Goal: Task Accomplishment & Management: Manage account settings

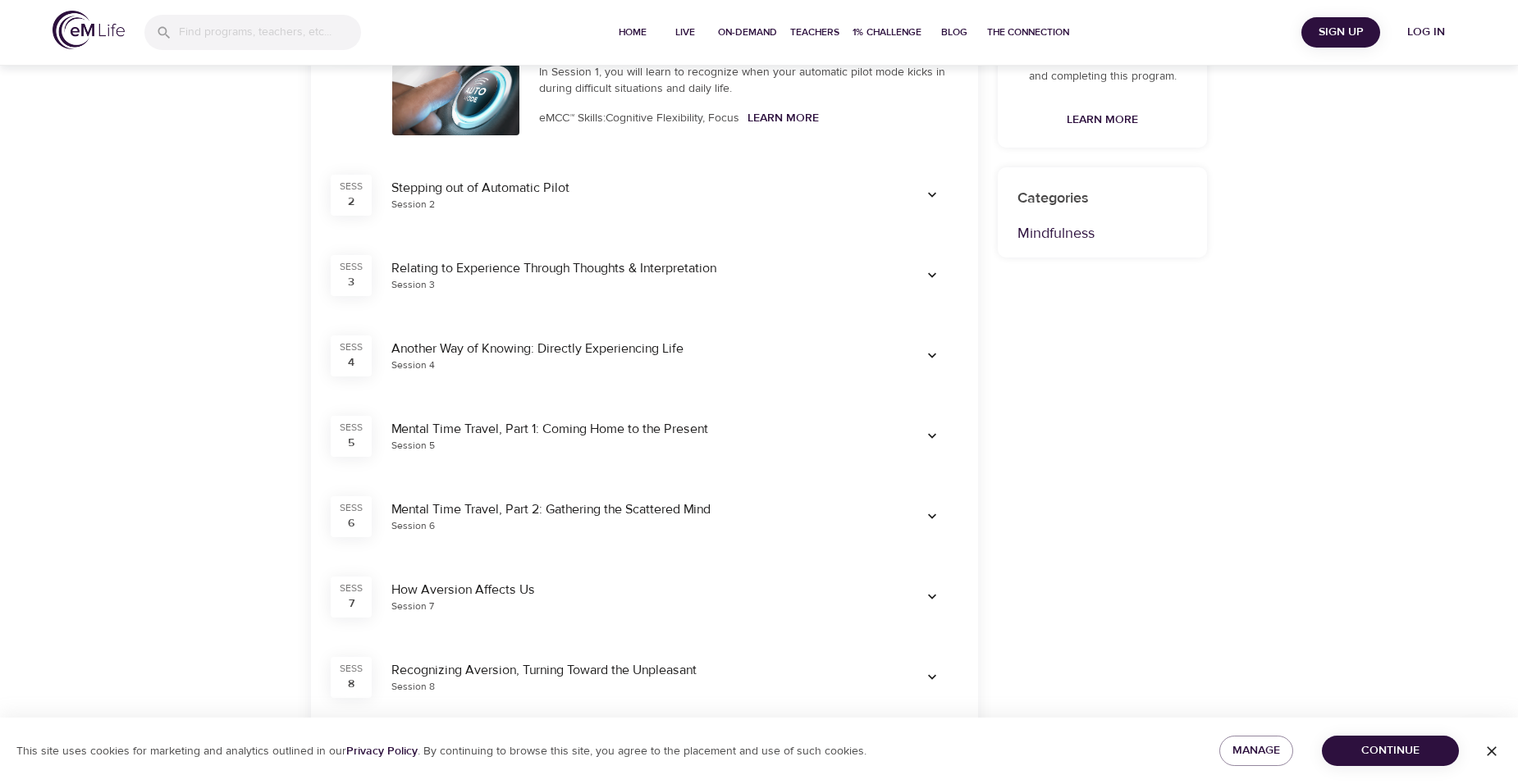
scroll to position [410, 0]
click at [940, 430] on span "button" at bounding box center [932, 436] width 39 height 17
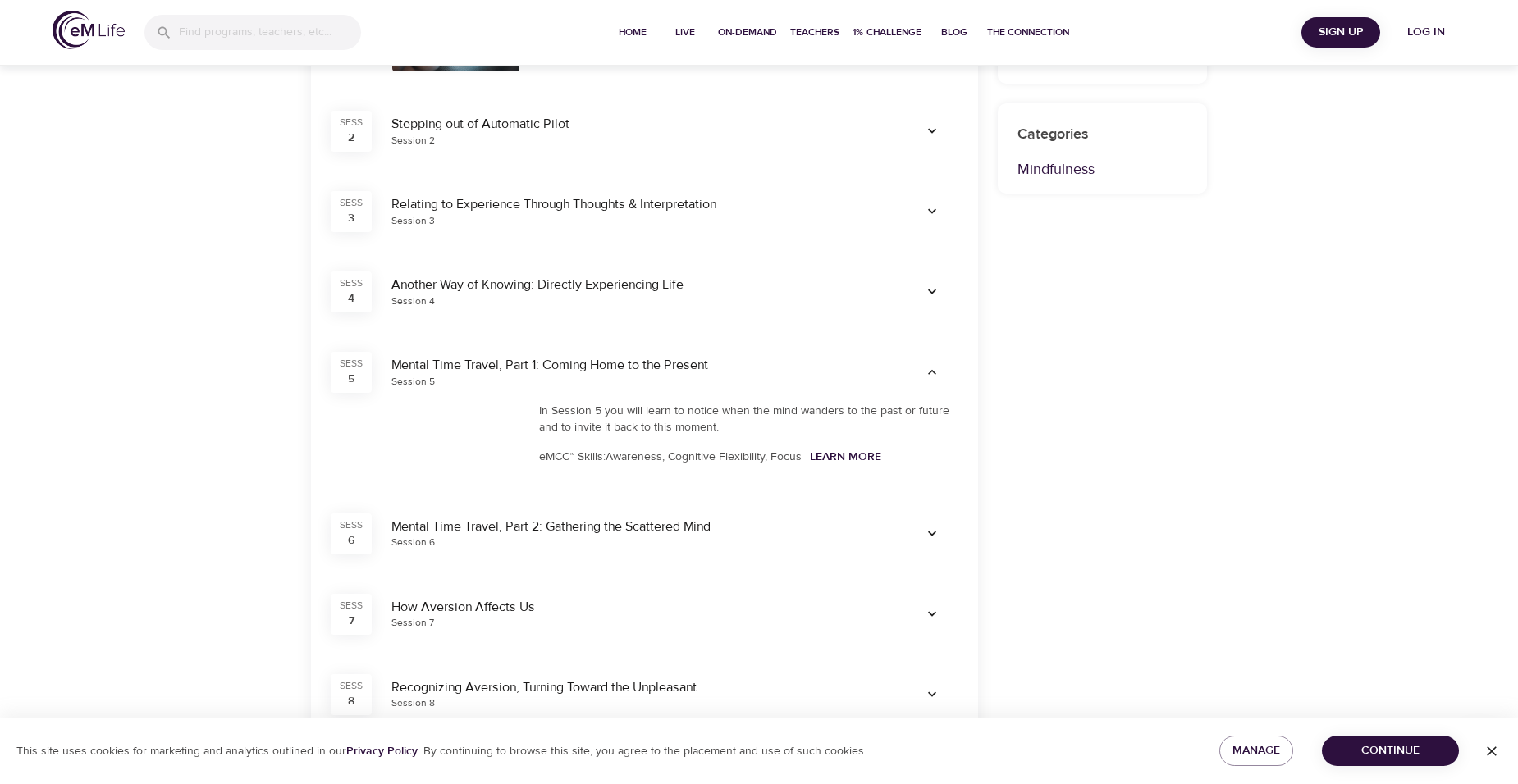
scroll to position [493, 0]
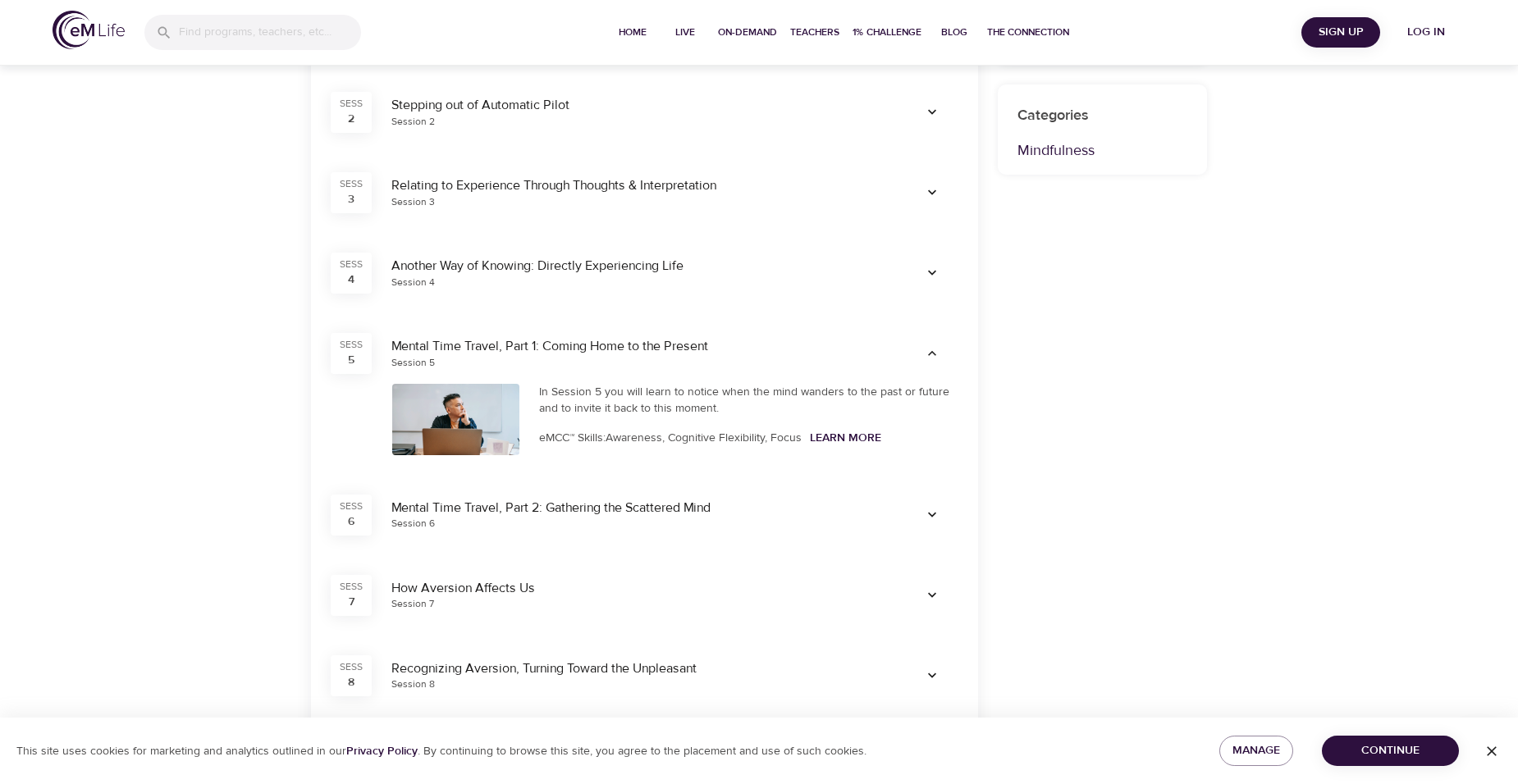
drag, startPoint x: 469, startPoint y: 437, endPoint x: 617, endPoint y: 422, distance: 148.8
click at [470, 437] on div at bounding box center [456, 419] width 128 height 72
click at [619, 421] on div "In Session 5 you will learn to notice when the mind wanders to the past or futu…" at bounding box center [749, 419] width 440 height 91
click at [928, 507] on icon "button" at bounding box center [932, 515] width 17 height 17
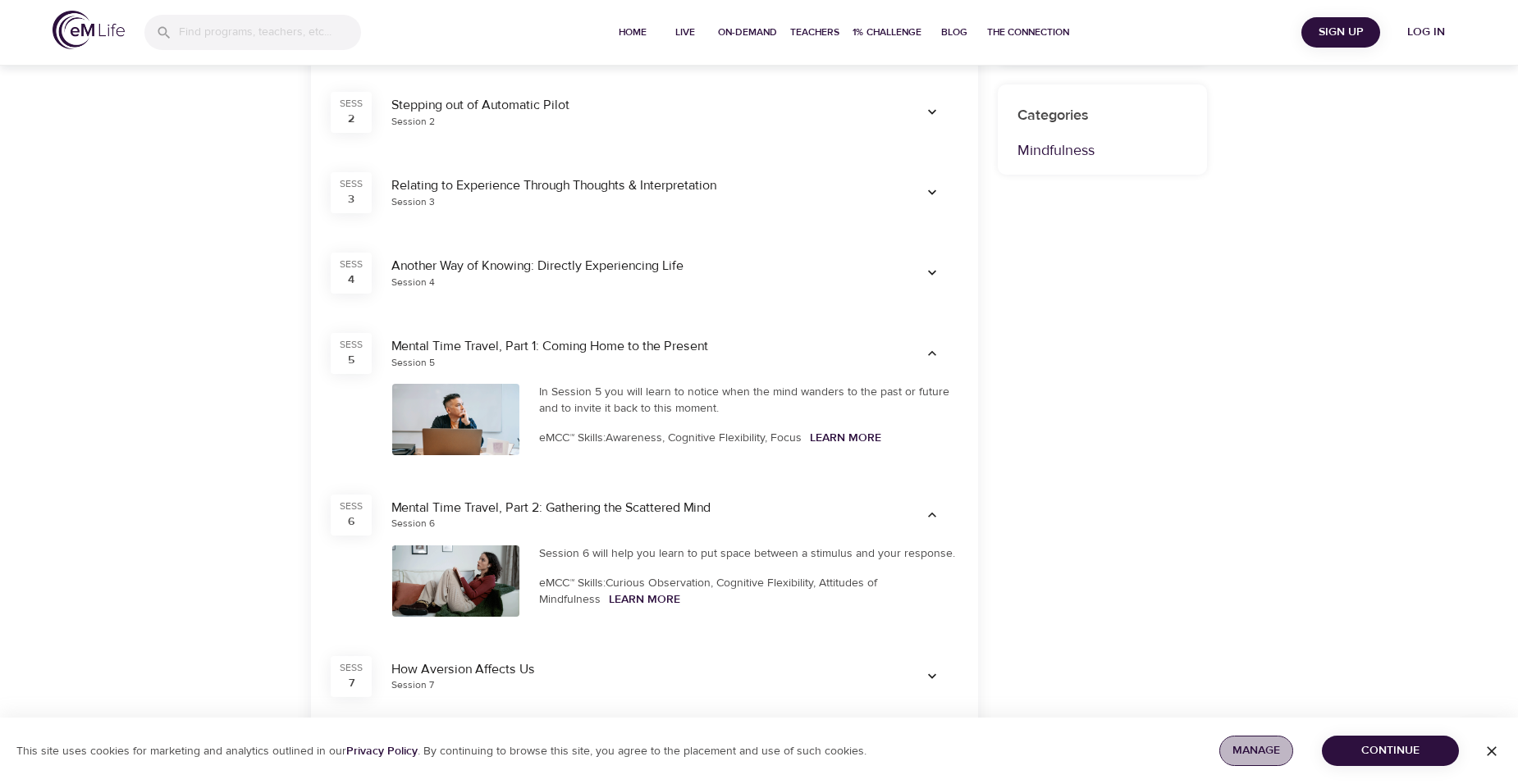
click at [1281, 755] on button "Manage" at bounding box center [1256, 751] width 74 height 30
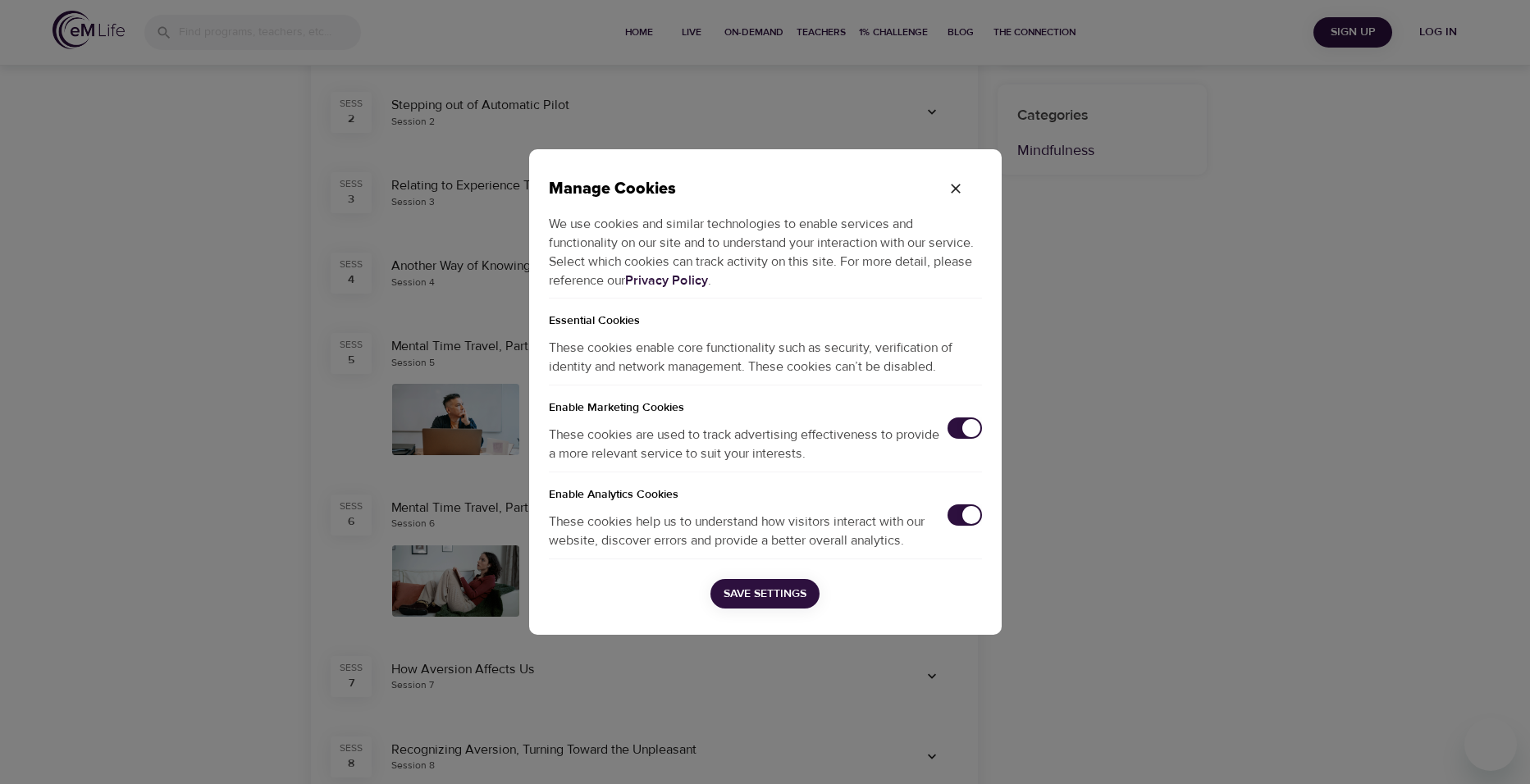
click at [959, 431] on input "checkbox" at bounding box center [971, 428] width 54 height 18
click at [964, 519] on input "checkbox" at bounding box center [971, 515] width 54 height 18
click at [951, 190] on icon "button" at bounding box center [956, 189] width 17 height 17
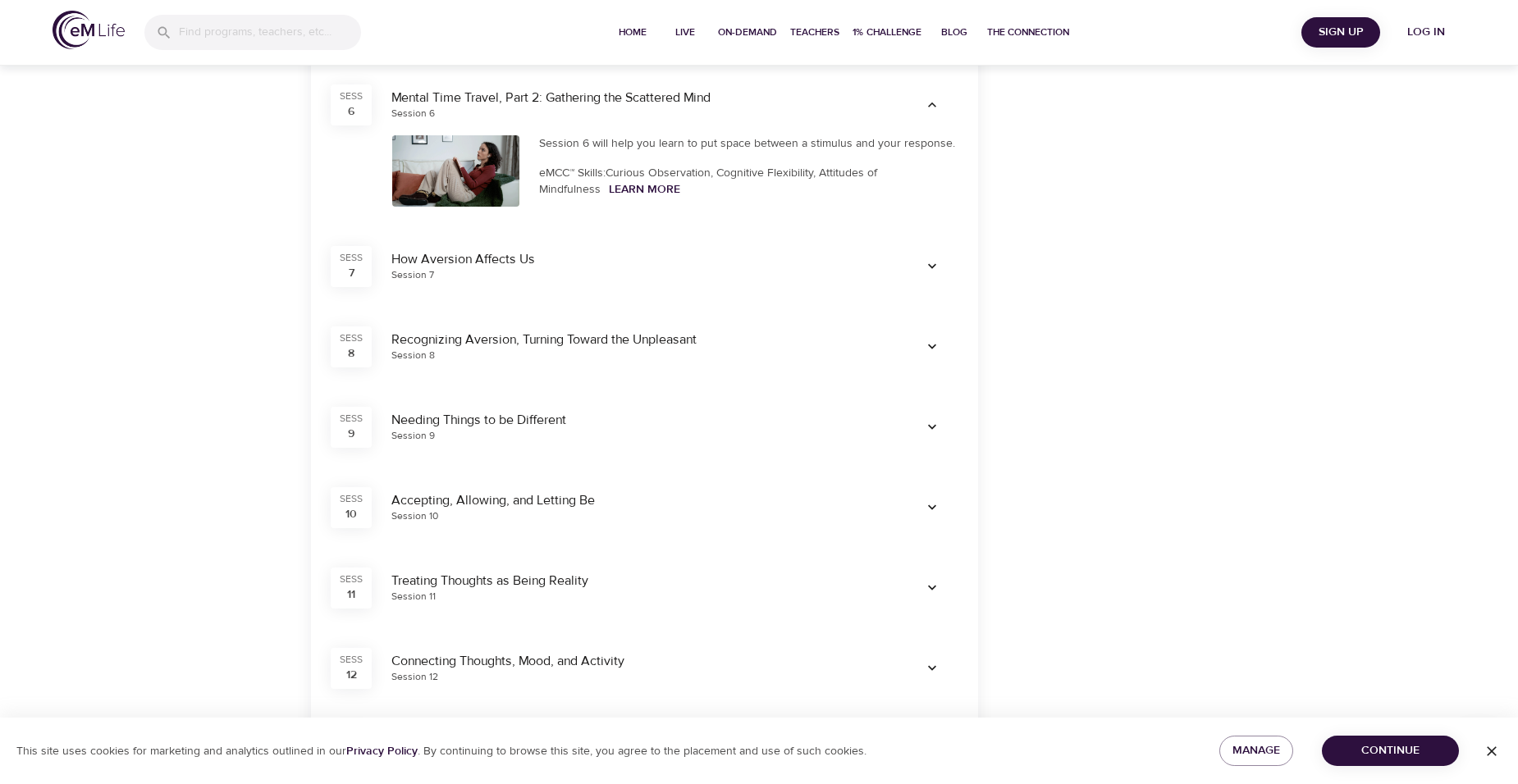
scroll to position [1230, 0]
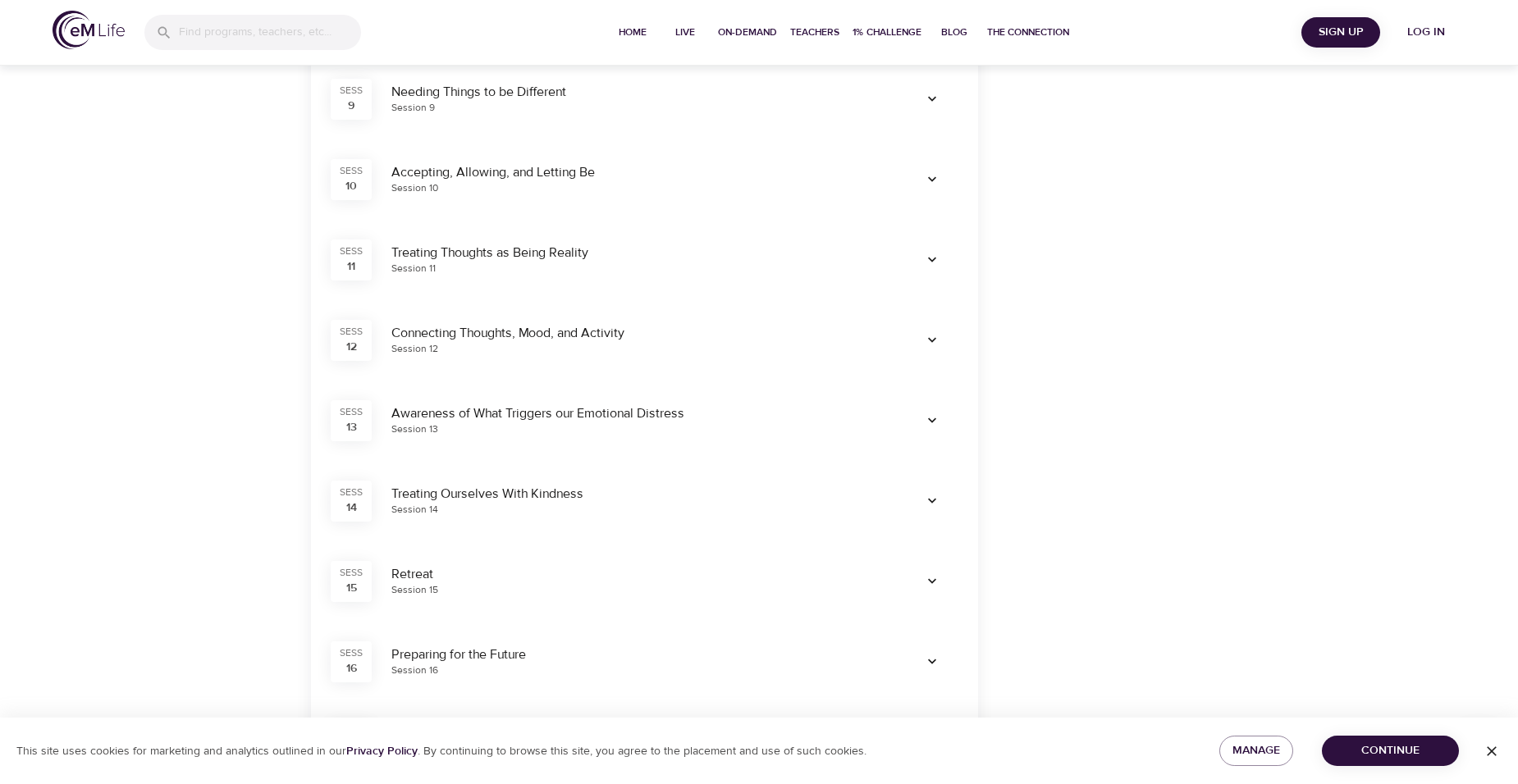
click at [1425, 749] on span "Continue" at bounding box center [1390, 750] width 111 height 20
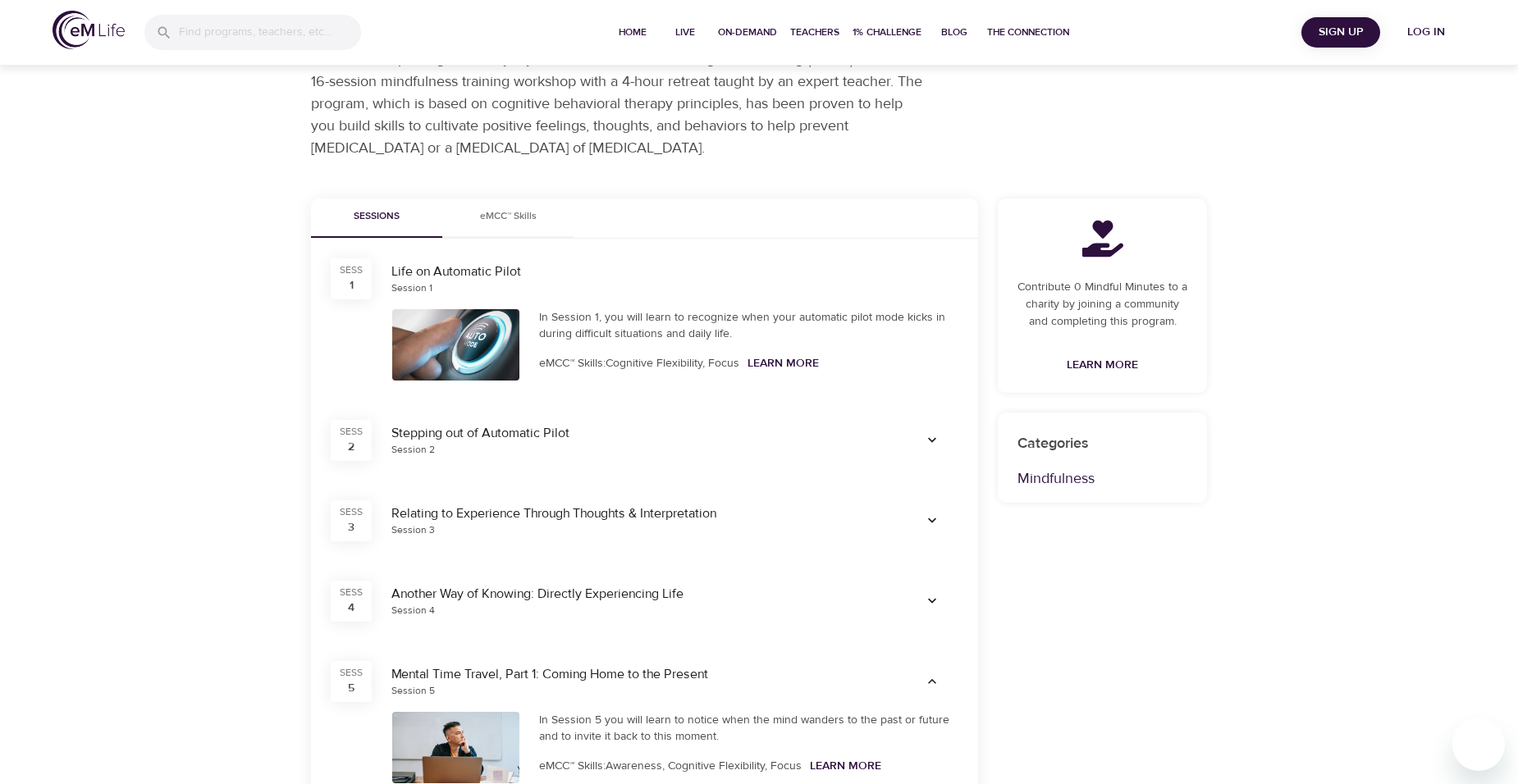
scroll to position [0, 0]
